Goal: Information Seeking & Learning: Learn about a topic

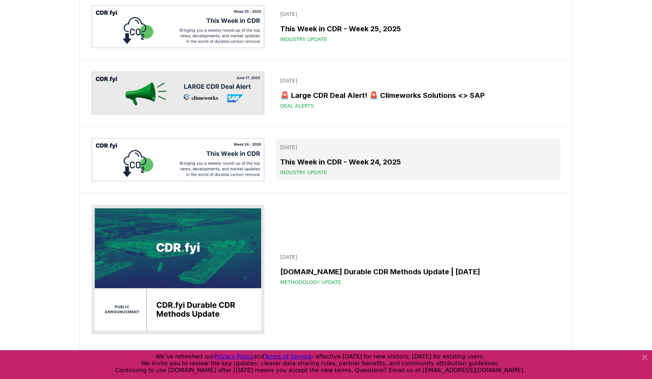
scroll to position [2102, 0]
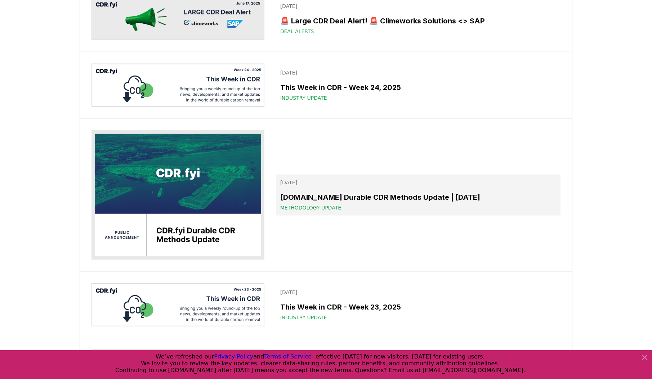
click at [383, 194] on h3 "[DOMAIN_NAME] Durable CDR Methods Update | [DATE]" at bounding box center [418, 197] width 276 height 11
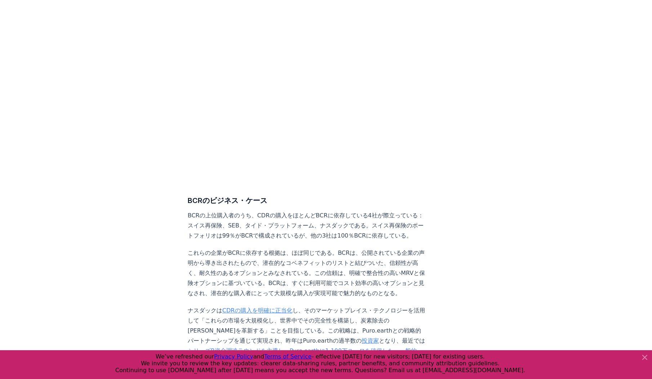
scroll to position [2880, 0]
